Goal: Transaction & Acquisition: Obtain resource

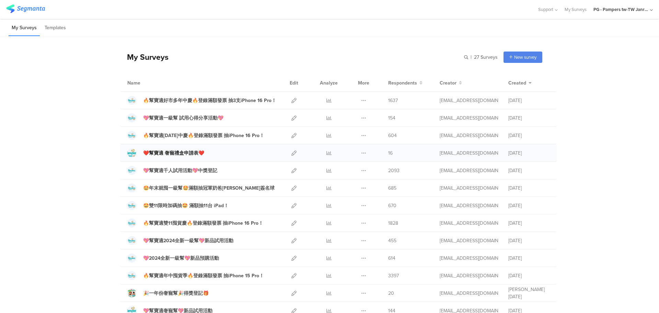
click at [184, 153] on div "❤️幫寶適 奢寵禮盒申請表❤️" at bounding box center [173, 152] width 61 height 7
click at [362, 151] on icon at bounding box center [363, 152] width 5 height 5
click at [340, 183] on span at bounding box center [340, 182] width 8 height 7
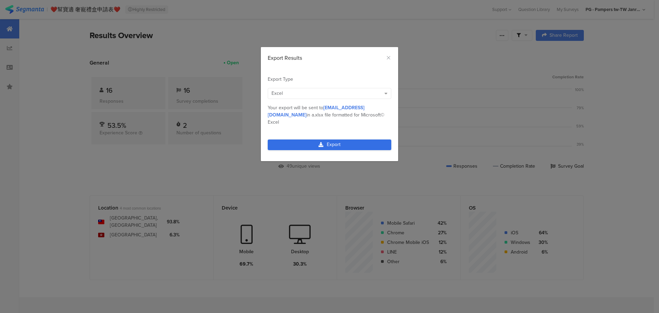
click at [310, 139] on link "Export" at bounding box center [330, 144] width 124 height 11
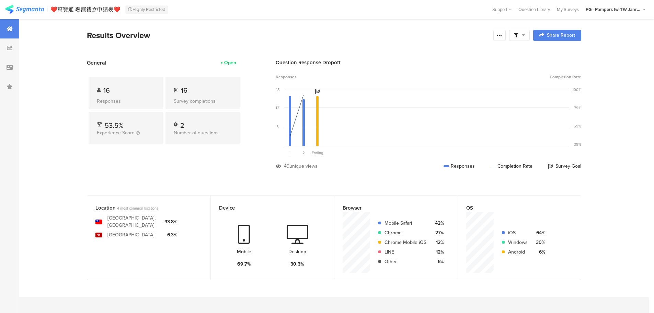
click at [519, 39] on div at bounding box center [519, 35] width 21 height 11
click at [464, 83] on div "Sorry, your browser does not support inline SVG. 1 Question 2 請上傳媽媽手冊 或 月子中心入住證…" at bounding box center [426, 121] width 286 height 77
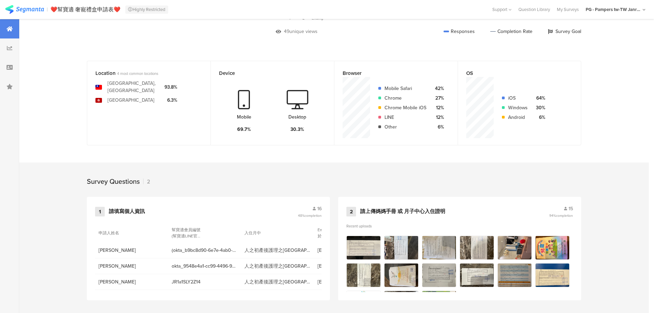
click at [633, 149] on section "Location 4 most common locations Taiwan, Province of China Hong Kong 93.8% 6.3%…" at bounding box center [333, 188] width 629 height 254
